Goal: Navigation & Orientation: Find specific page/section

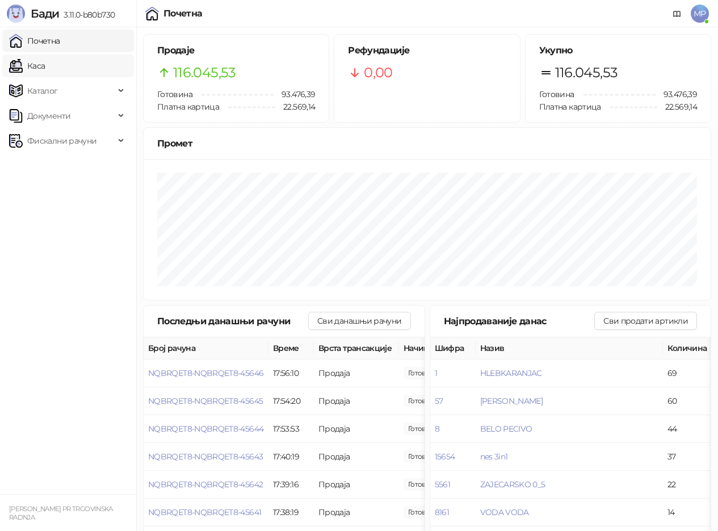
click at [40, 66] on link "Каса" at bounding box center [27, 66] width 36 height 23
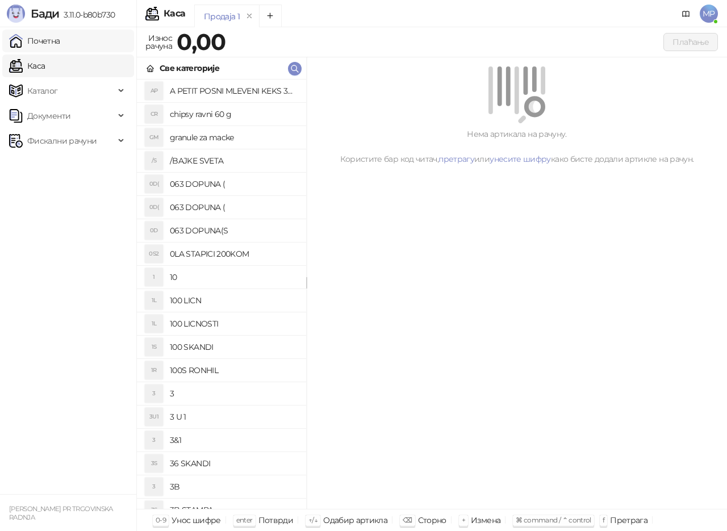
click at [50, 37] on link "Почетна" at bounding box center [34, 41] width 51 height 23
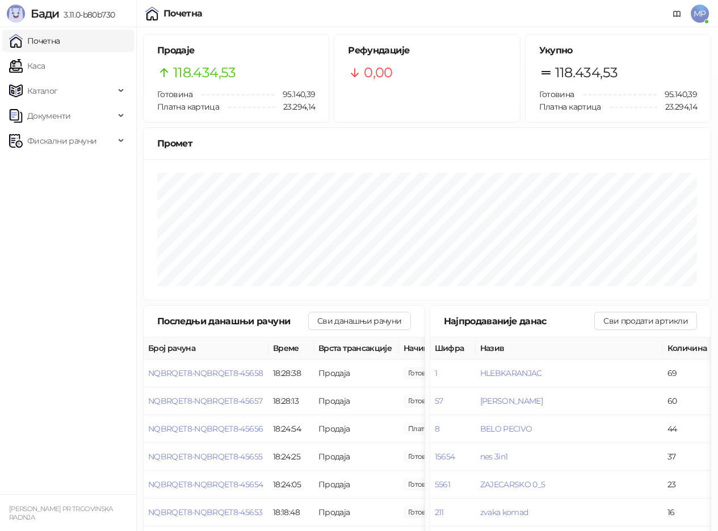
drag, startPoint x: 28, startPoint y: 64, endPoint x: 36, endPoint y: 37, distance: 27.7
click at [28, 63] on link "Каса" at bounding box center [27, 66] width 36 height 23
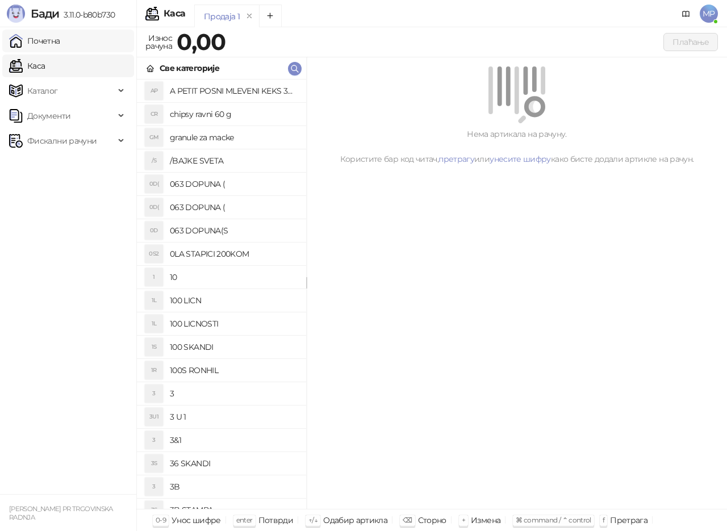
click at [36, 37] on link "Почетна" at bounding box center [34, 41] width 51 height 23
